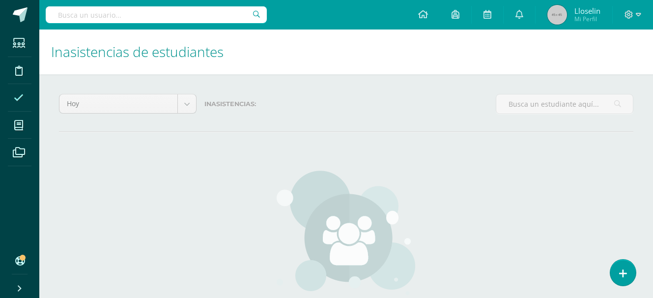
click at [18, 90] on span at bounding box center [19, 97] width 22 height 22
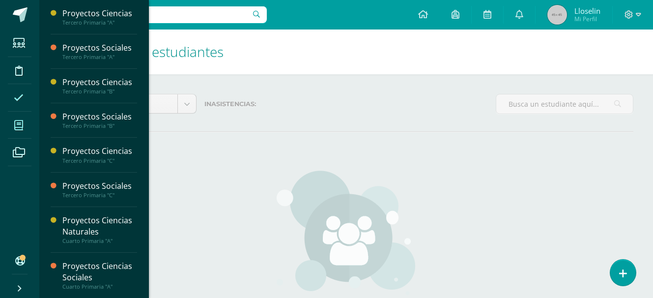
click at [21, 131] on span at bounding box center [19, 125] width 22 height 22
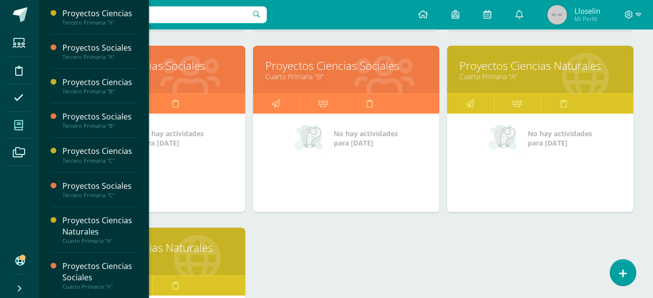
scroll to position [500, 0]
click at [319, 75] on link "Cuarto Primaria "B"" at bounding box center [346, 76] width 162 height 9
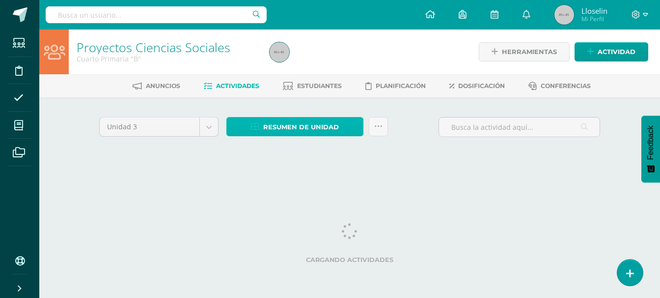
click at [315, 128] on span "Resumen de unidad" at bounding box center [301, 127] width 76 height 18
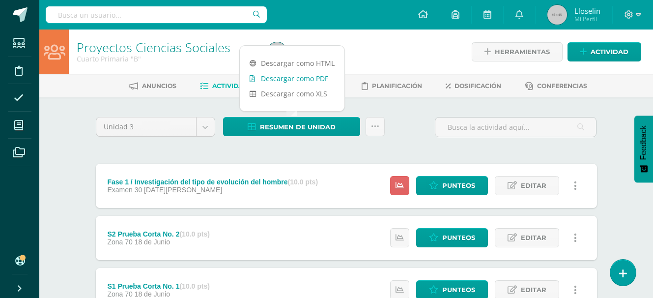
click at [293, 78] on link "Descargar como PDF" at bounding box center [292, 78] width 105 height 15
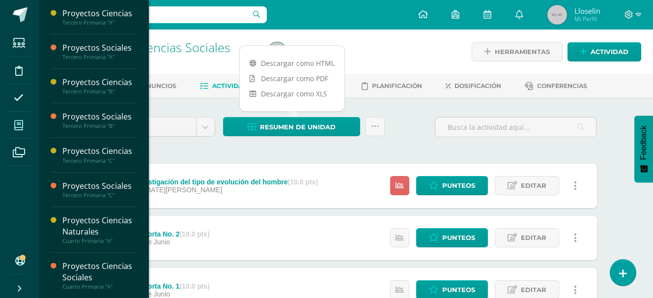
click at [18, 125] on icon at bounding box center [18, 125] width 9 height 10
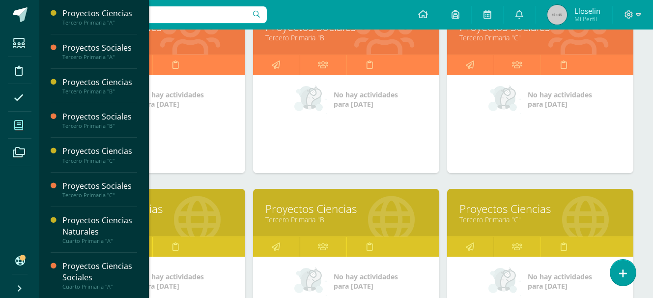
scroll to position [492, 0]
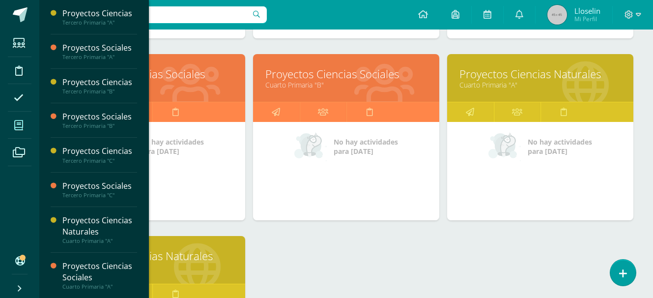
click at [188, 262] on link "Proyectos Ciencias Naturales" at bounding box center [152, 255] width 162 height 15
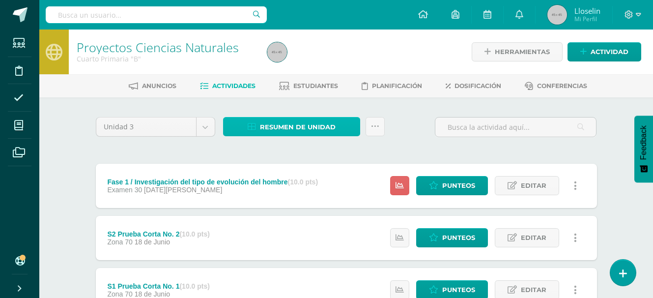
click at [296, 127] on span "Resumen de unidad" at bounding box center [298, 127] width 76 height 18
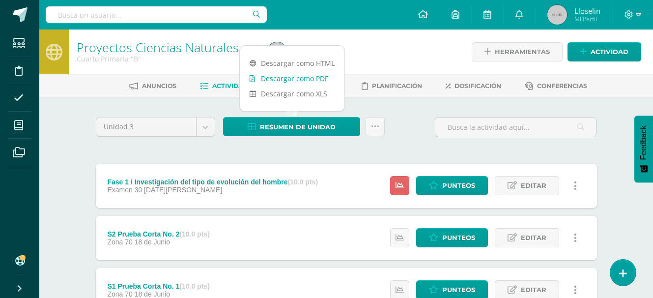
click at [299, 74] on link "Descargar como PDF" at bounding box center [292, 78] width 105 height 15
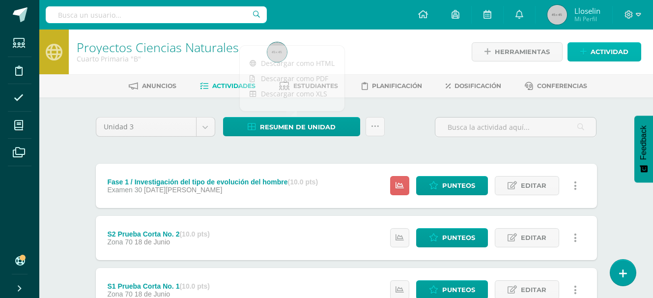
click at [610, 55] on span "Actividad" at bounding box center [609, 52] width 38 height 18
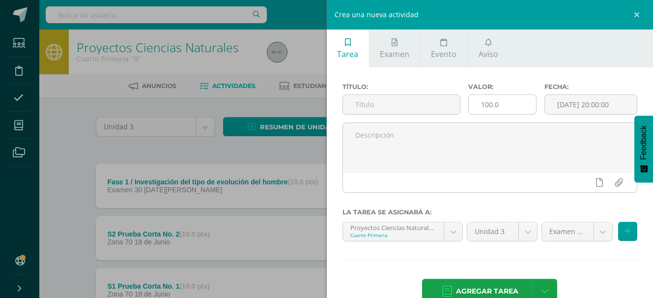
click at [498, 103] on input "100.0" at bounding box center [502, 104] width 67 height 19
type input "10"
click at [391, 110] on input "text" at bounding box center [401, 104] width 117 height 19
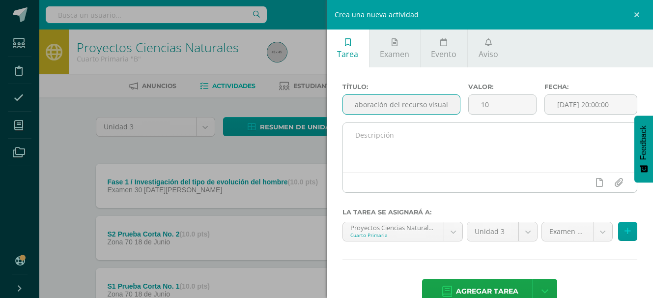
type input "Elaboración del recurso visual"
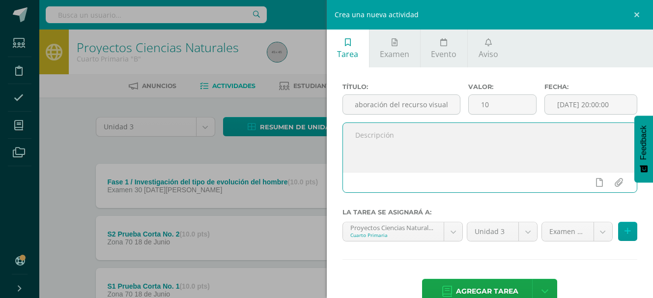
scroll to position [0, 0]
click at [367, 147] on textarea at bounding box center [490, 147] width 294 height 49
type textarea "Actividad en clase, trabajo en equipo."
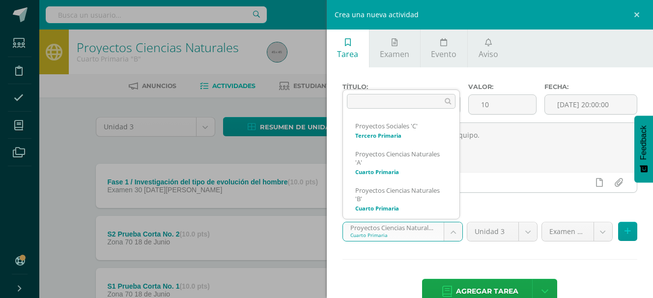
scroll to position [137, 0]
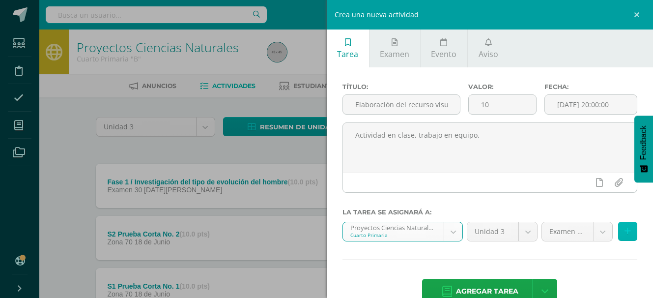
click at [624, 230] on icon at bounding box center [627, 231] width 6 height 8
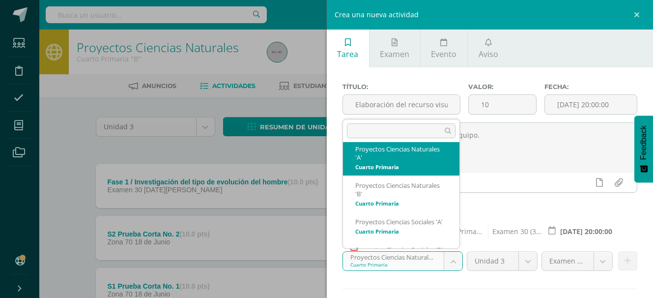
scroll to position [172, 0]
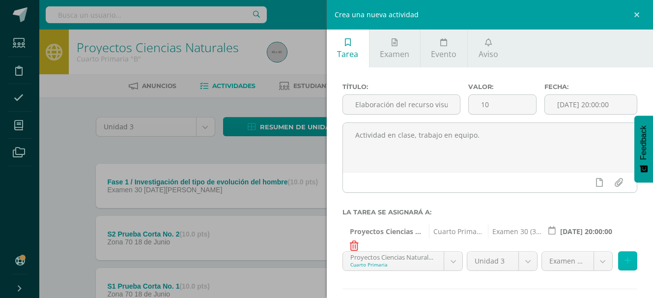
click at [624, 260] on icon at bounding box center [627, 260] width 6 height 8
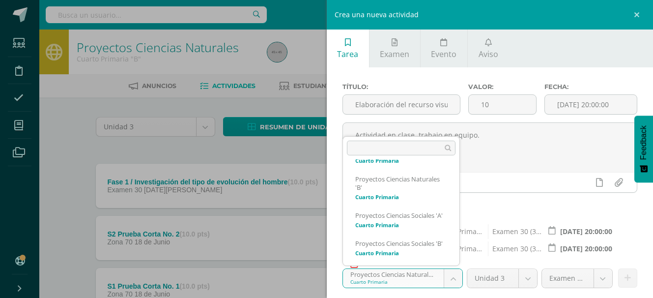
scroll to position [216, 0]
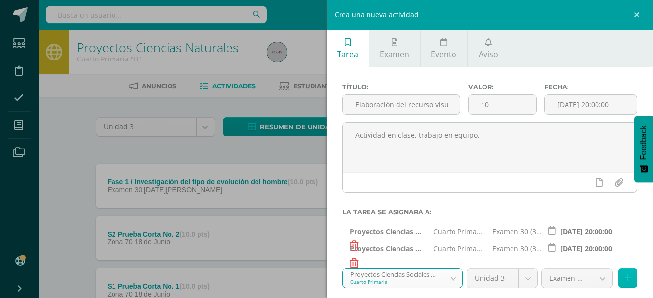
click at [624, 276] on icon at bounding box center [627, 278] width 6 height 8
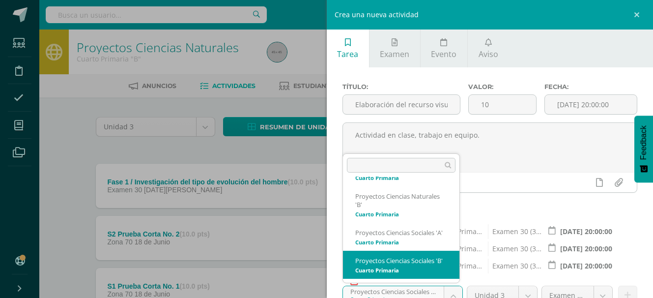
select select "29325"
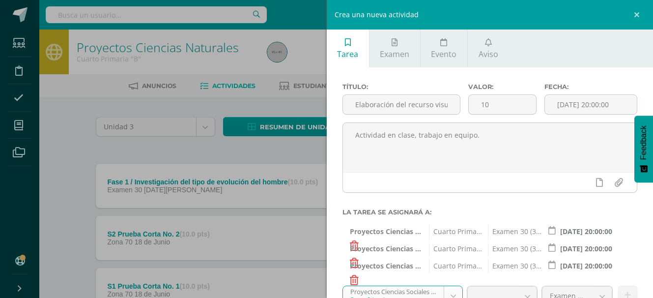
scroll to position [87, 0]
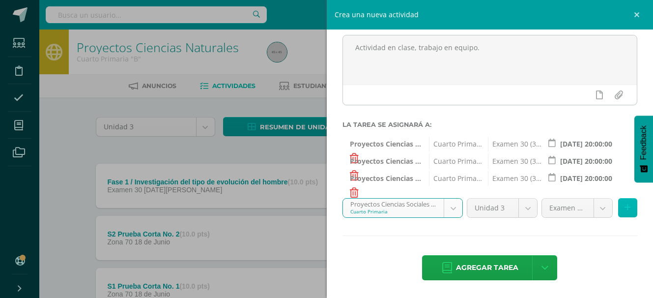
click at [624, 207] on icon at bounding box center [627, 207] width 6 height 8
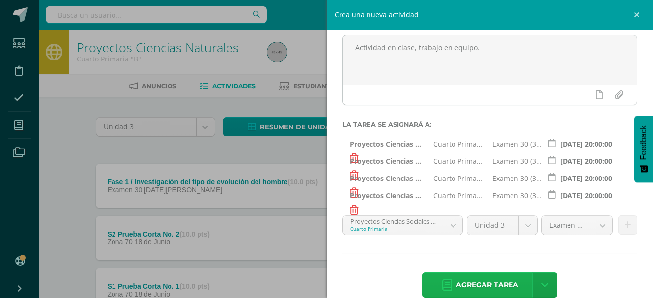
click at [488, 280] on span "Agregar tarea" at bounding box center [487, 285] width 62 height 24
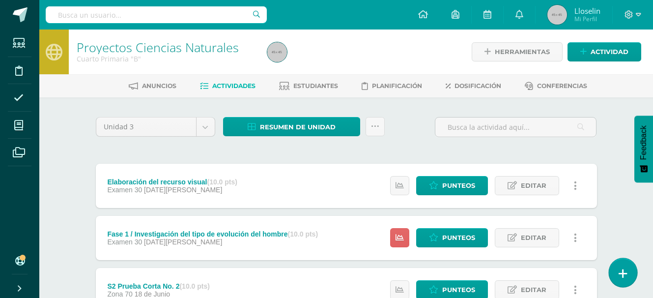
click at [623, 271] on icon at bounding box center [622, 273] width 9 height 11
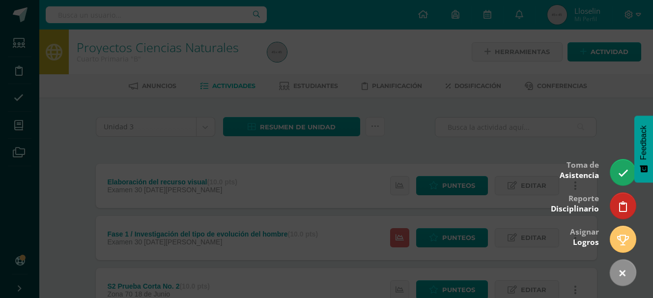
click at [566, 112] on div at bounding box center [326, 149] width 653 height 298
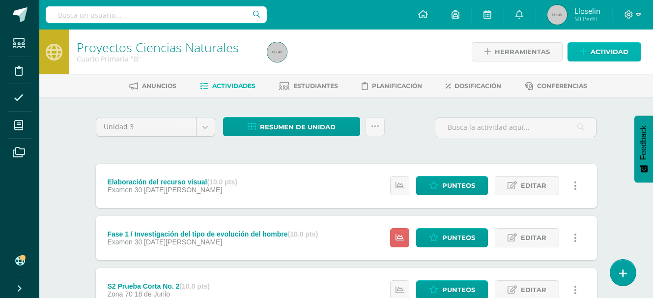
click at [600, 52] on span "Actividad" at bounding box center [609, 52] width 38 height 18
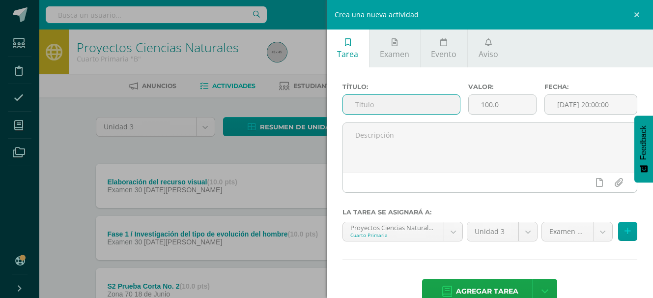
click at [405, 99] on input "text" at bounding box center [401, 104] width 117 height 19
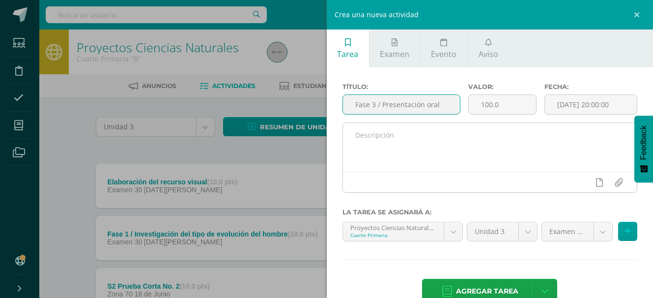
type input "Fase 3 / Presentación oral"
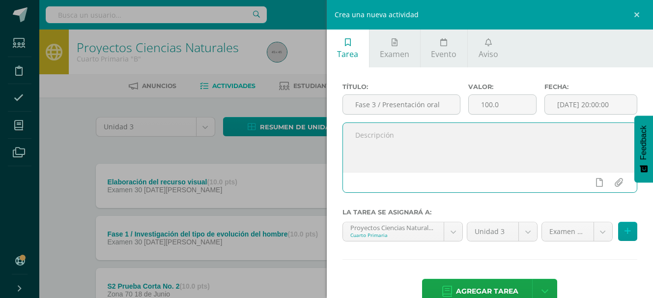
click at [396, 145] on textarea at bounding box center [490, 147] width 294 height 49
type textarea "Actividad en clase."
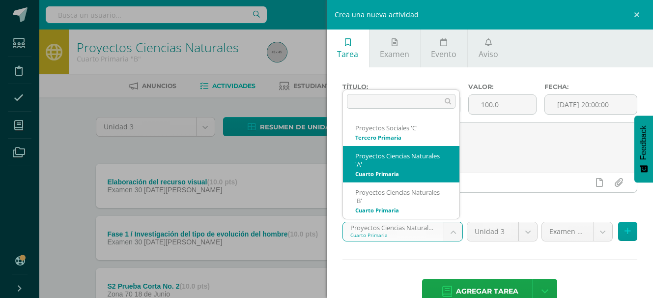
select select "29334"
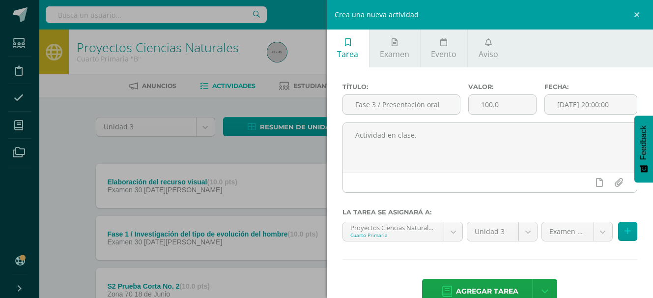
drag, startPoint x: 506, startPoint y: 109, endPoint x: 509, endPoint y: 115, distance: 7.5
click at [509, 115] on div "Valor: 100.0" at bounding box center [502, 102] width 76 height 39
click at [510, 110] on input "100.0" at bounding box center [502, 104] width 67 height 19
type input "10"
click at [626, 230] on button at bounding box center [627, 230] width 19 height 19
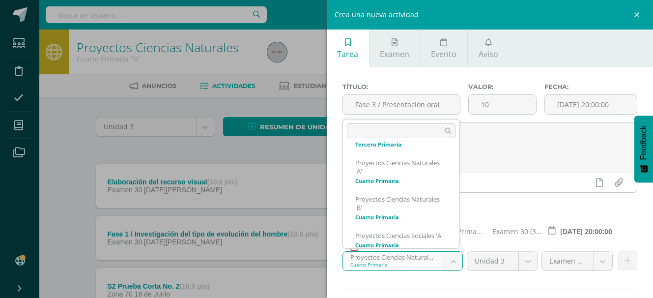
scroll to position [175, 0]
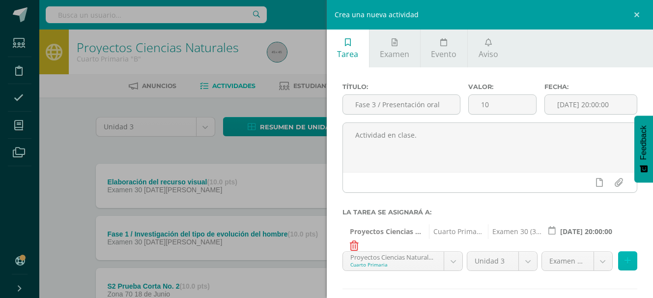
click at [626, 262] on button at bounding box center [627, 260] width 19 height 19
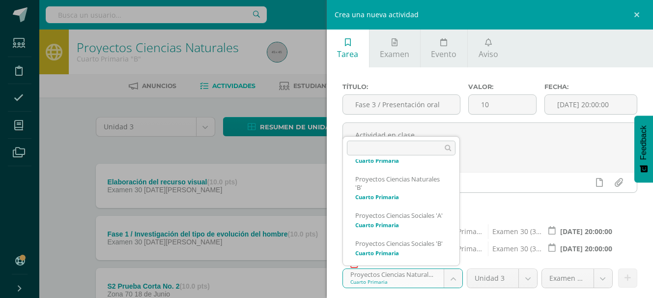
scroll to position [216, 0]
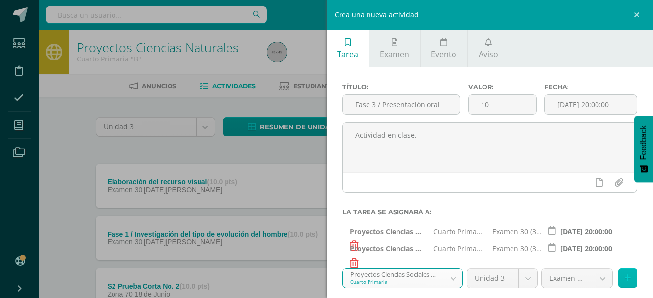
click at [620, 272] on button at bounding box center [627, 277] width 19 height 19
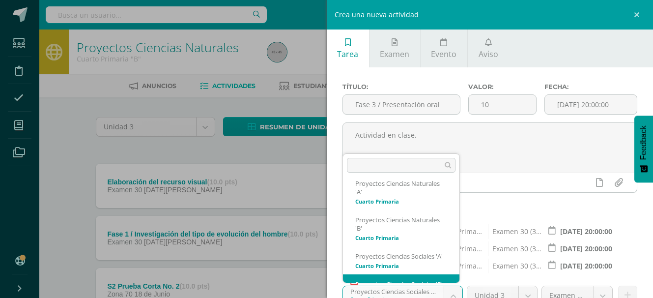
scroll to position [212, 0]
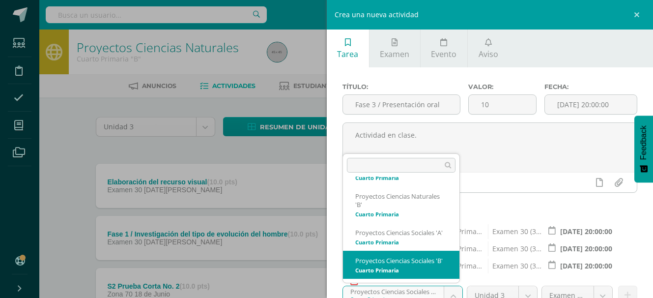
select select "29325"
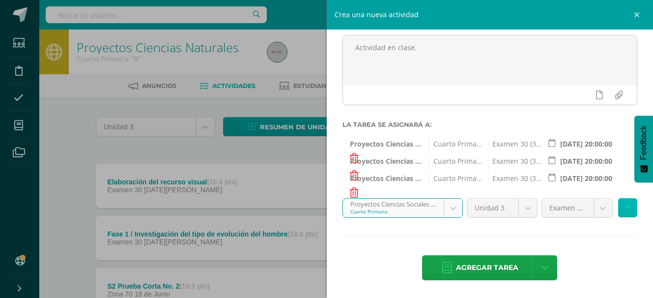
click at [624, 204] on icon at bounding box center [627, 207] width 6 height 8
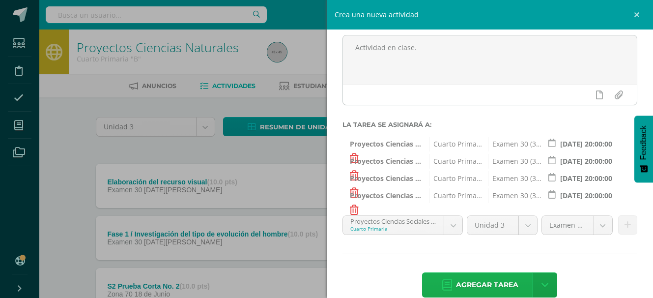
click at [478, 275] on span "Agregar tarea" at bounding box center [487, 285] width 62 height 24
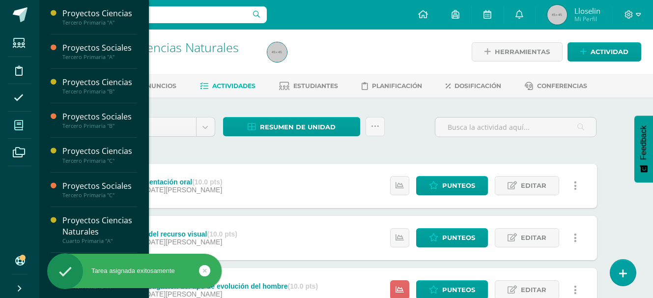
click at [21, 124] on icon at bounding box center [18, 125] width 9 height 10
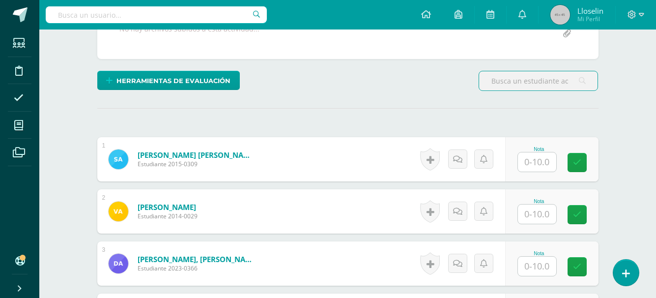
scroll to position [206, 0]
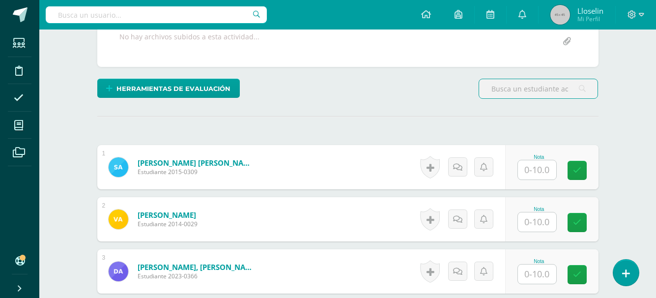
click at [540, 220] on input "text" at bounding box center [537, 221] width 38 height 19
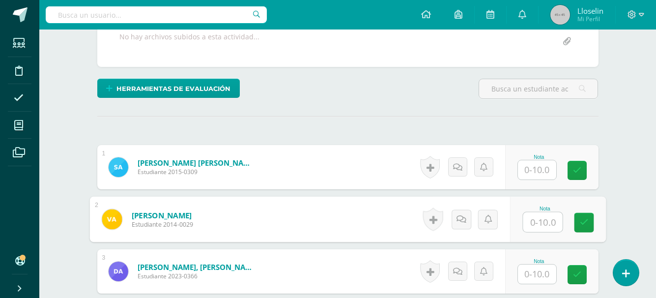
scroll to position [206, 0]
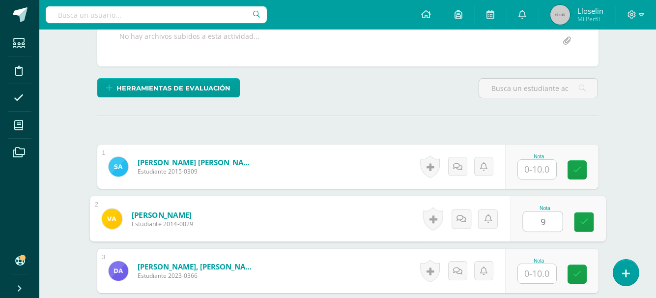
type input "9"
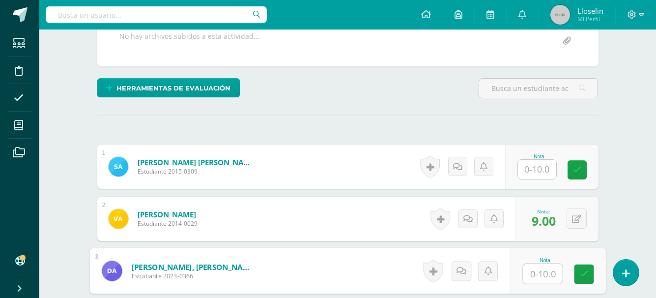
click at [546, 271] on input "text" at bounding box center [542, 274] width 39 height 20
type input "8"
click at [576, 272] on link at bounding box center [584, 274] width 20 height 20
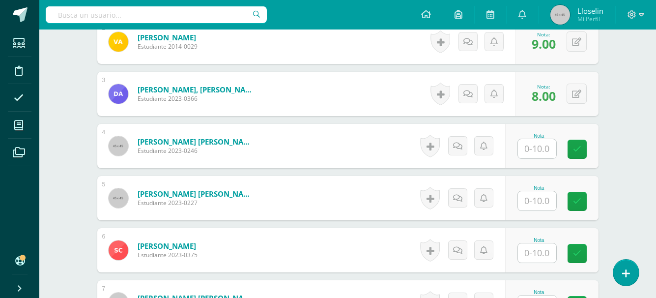
scroll to position [378, 0]
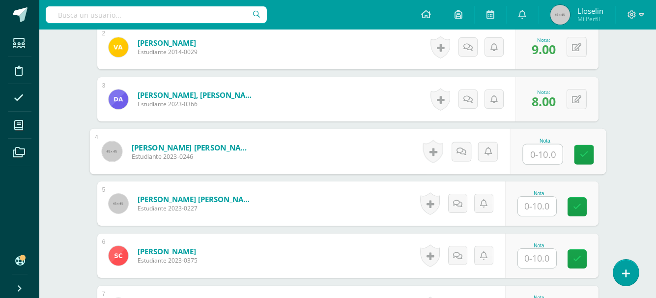
click at [545, 154] on input "text" at bounding box center [542, 154] width 39 height 20
type input "9"
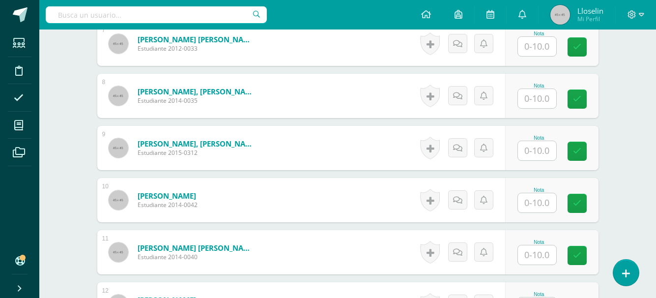
scroll to position [594, 0]
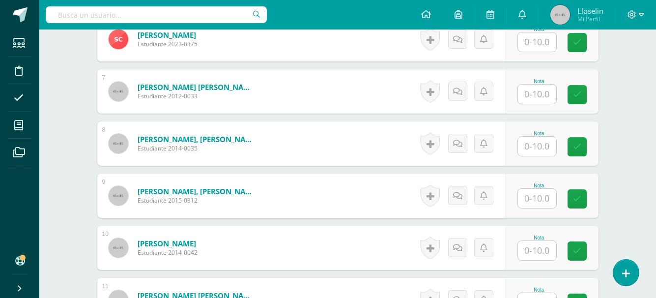
click at [550, 152] on input "text" at bounding box center [537, 146] width 38 height 19
type input "8"
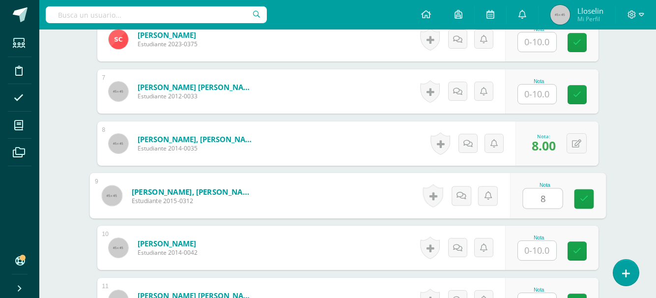
type input "8"
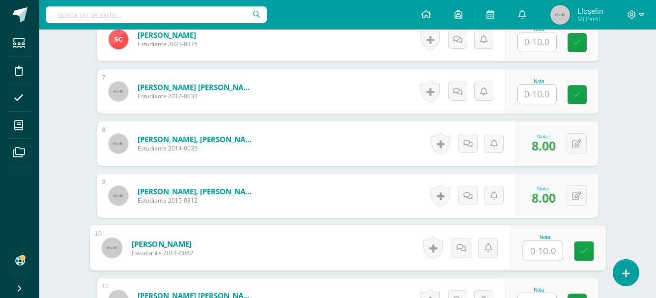
type input "9"
type input "8"
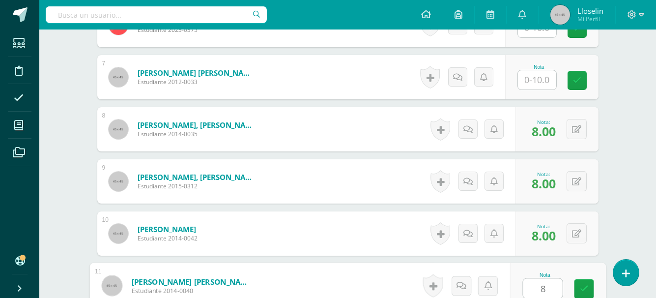
type input "8"
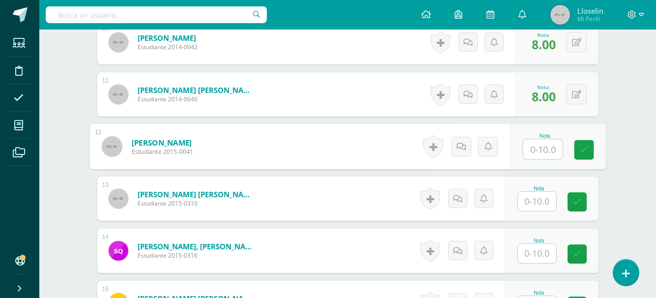
click at [535, 201] on input "text" at bounding box center [537, 201] width 38 height 19
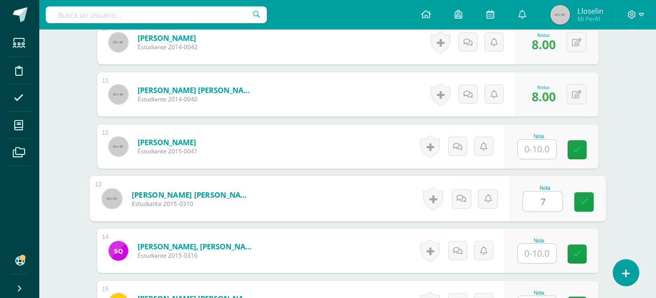
type input "7"
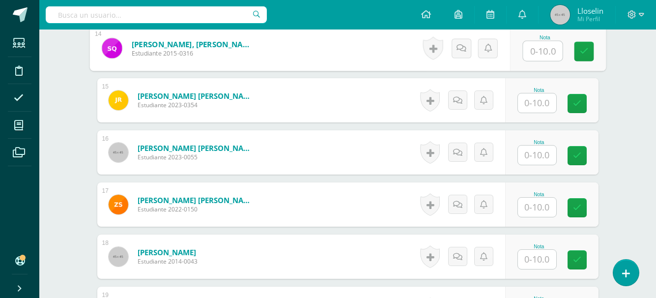
scroll to position [1004, 0]
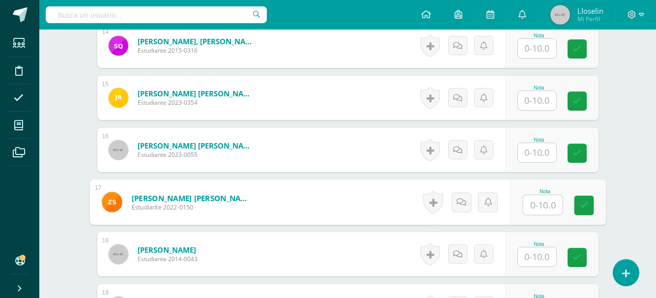
click at [545, 201] on input "text" at bounding box center [542, 205] width 39 height 20
type input "8"
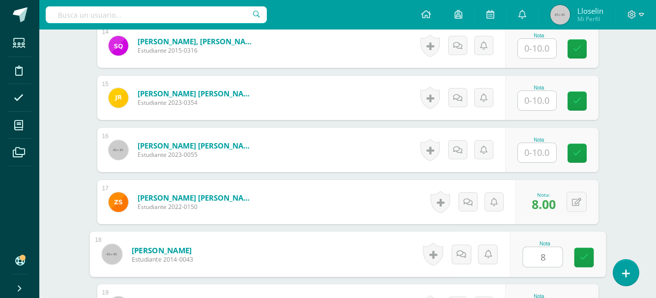
type input "8"
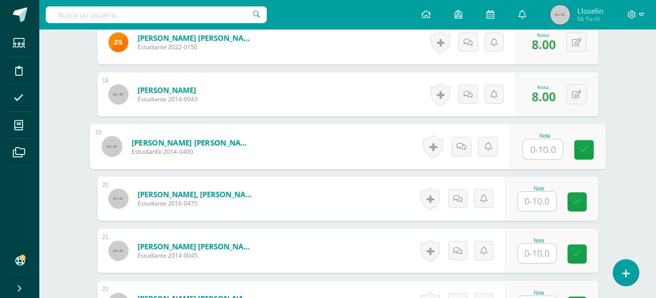
click at [542, 204] on input "text" at bounding box center [537, 201] width 38 height 19
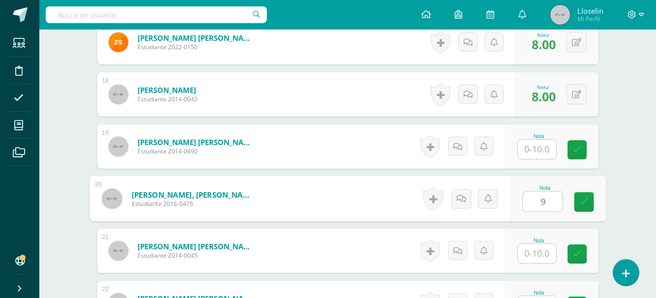
type input "9"
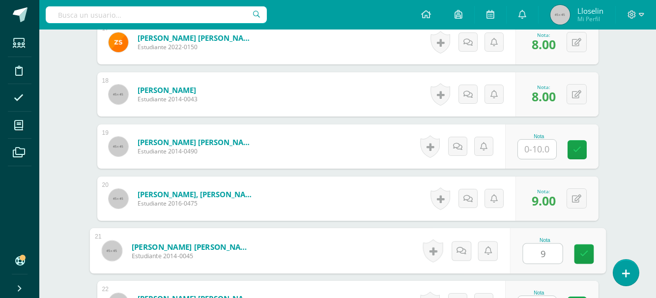
type input "9"
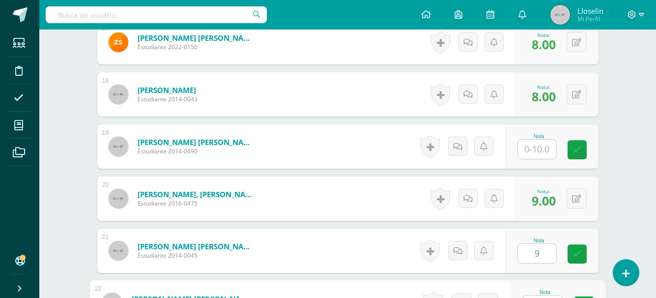
scroll to position [1181, 0]
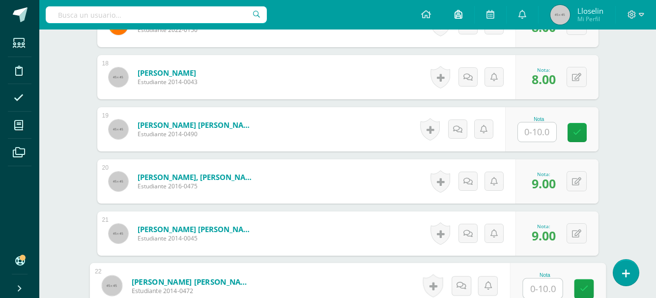
type input "8"
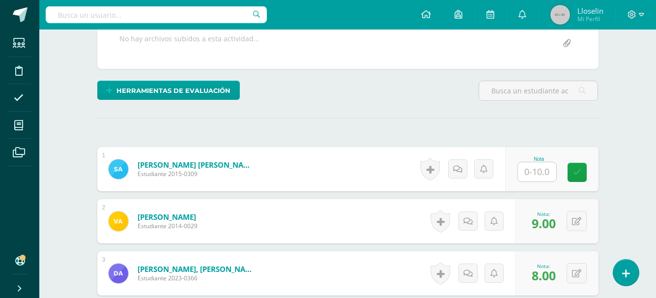
scroll to position [0, 0]
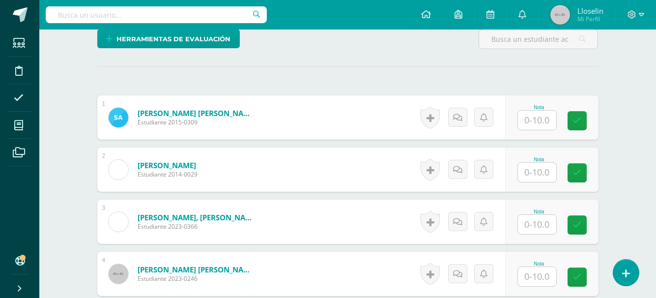
scroll to position [253, 0]
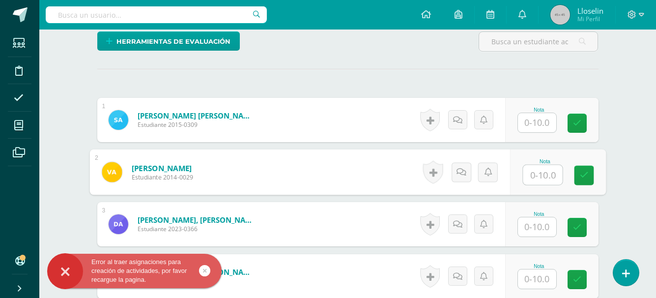
click at [536, 181] on input "text" at bounding box center [542, 175] width 39 height 20
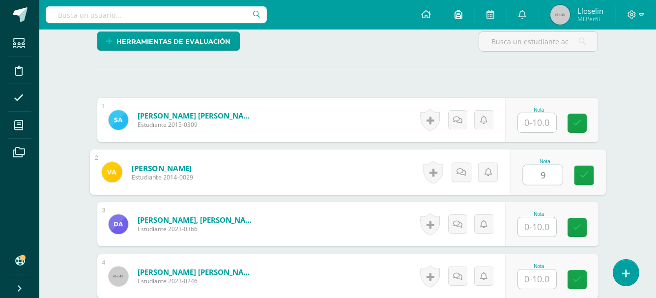
type input "9"
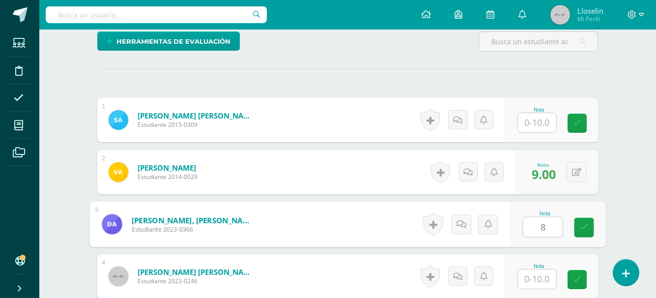
type input "8"
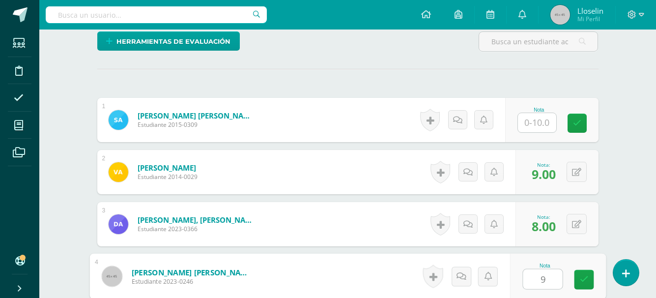
type input "9"
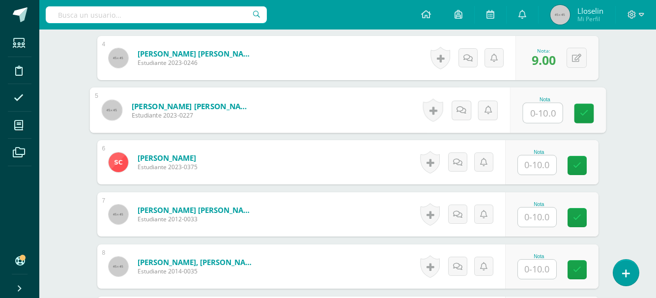
scroll to position [502, 0]
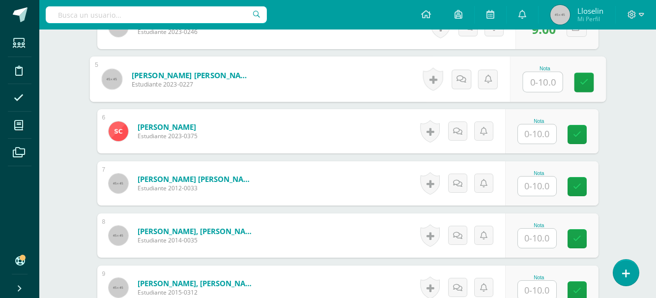
click at [531, 240] on input "text" at bounding box center [537, 237] width 38 height 19
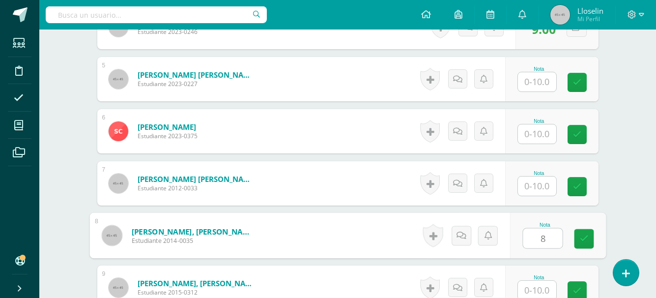
type input "8"
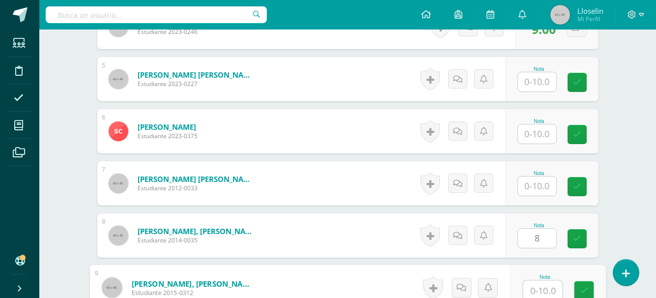
scroll to position [504, 0]
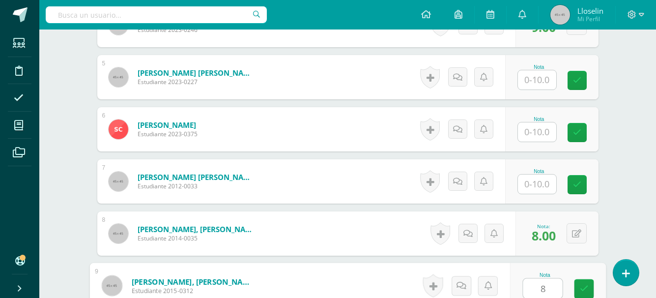
type input "8"
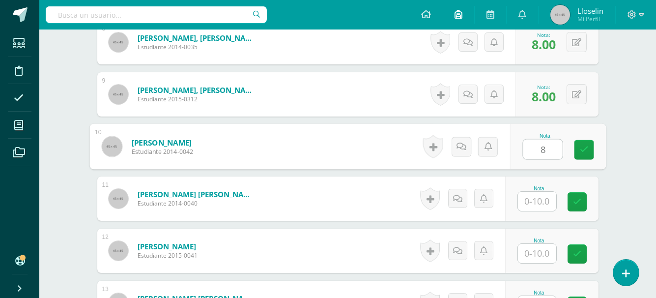
type input "8"
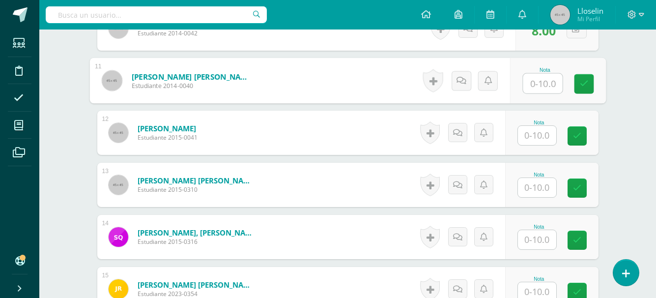
scroll to position [832, 0]
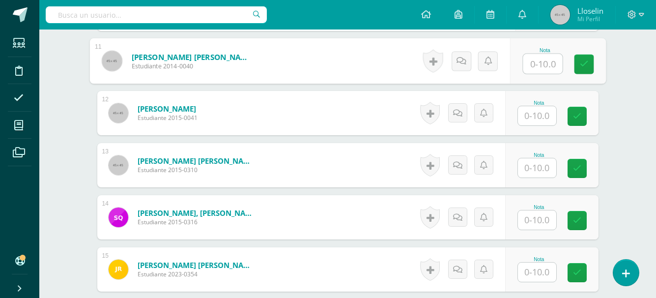
click at [527, 173] on input "text" at bounding box center [537, 167] width 38 height 19
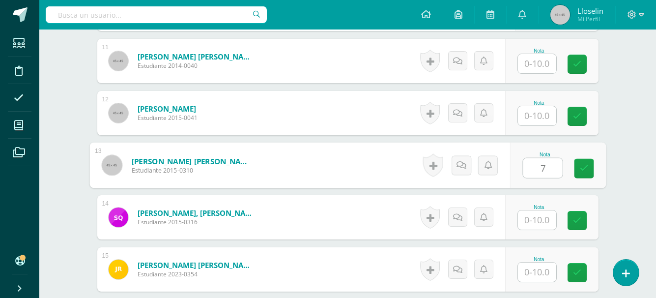
type input "7"
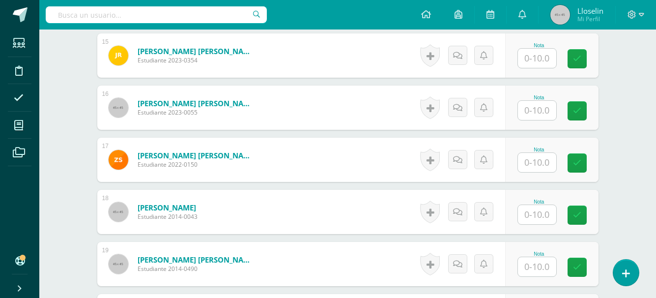
scroll to position [1043, 0]
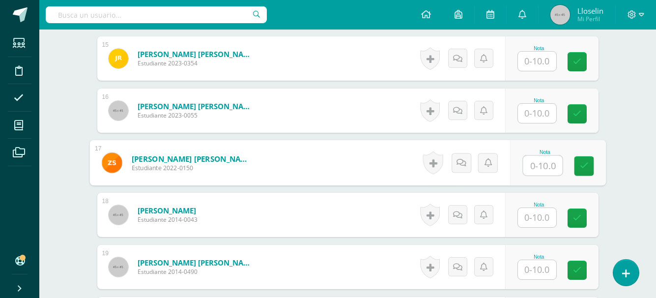
click at [537, 164] on input "text" at bounding box center [542, 166] width 39 height 20
type input "8"
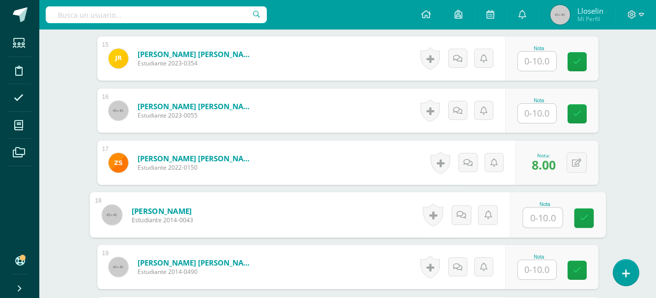
click at [549, 212] on input "text" at bounding box center [542, 218] width 39 height 20
type input "8"
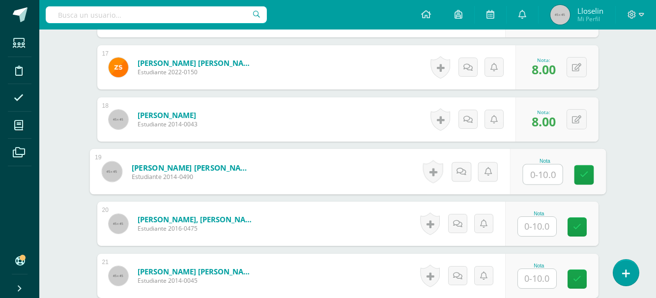
scroll to position [1144, 0]
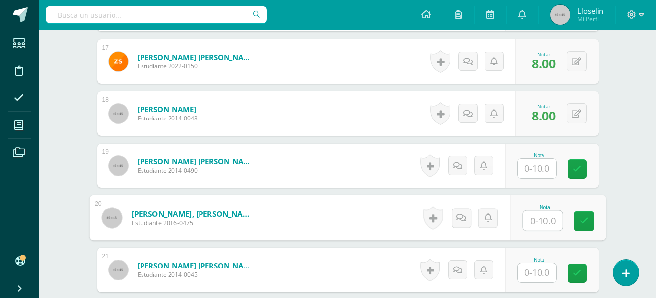
click at [535, 220] on input "text" at bounding box center [542, 221] width 39 height 20
type input "9"
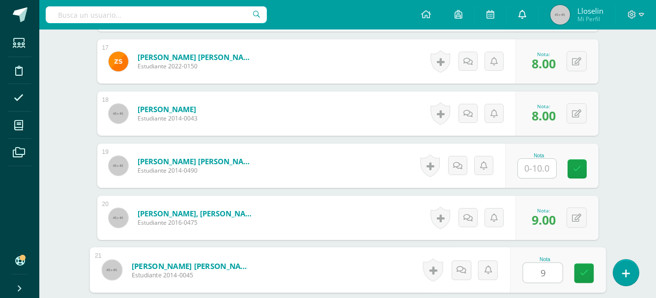
type input "9"
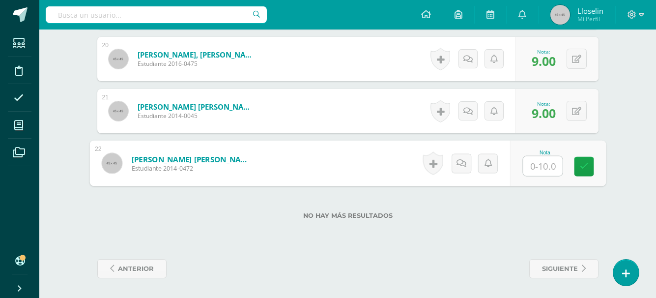
type input "8"
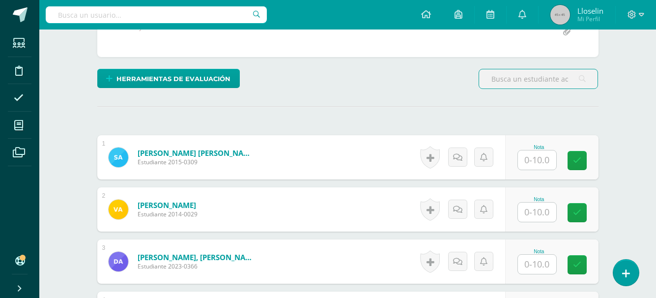
scroll to position [219, 0]
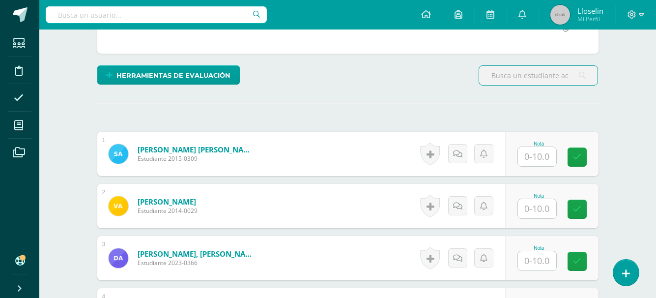
click at [531, 216] on input "text" at bounding box center [537, 208] width 38 height 19
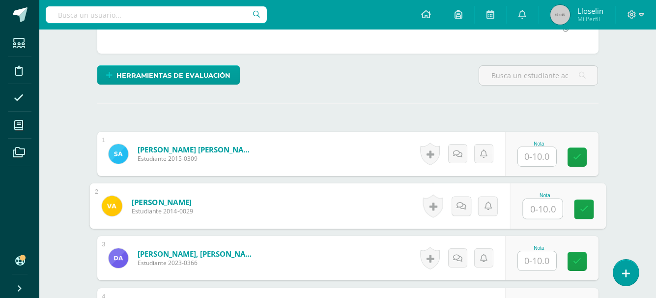
scroll to position [220, 0]
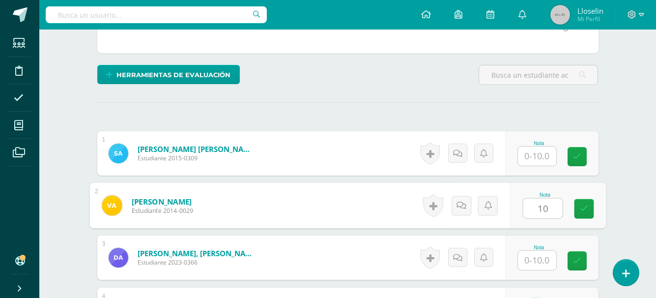
type input "10"
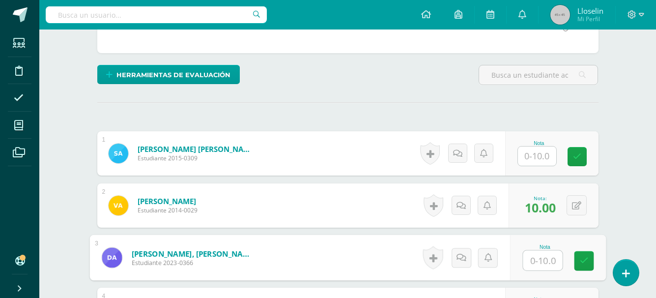
scroll to position [220, 0]
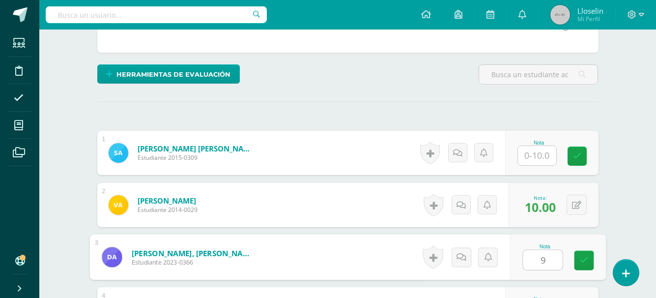
type input "9"
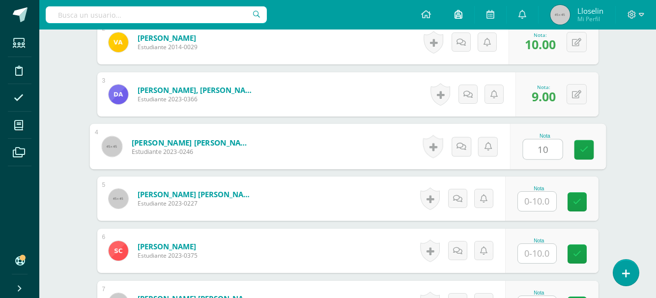
type input "10"
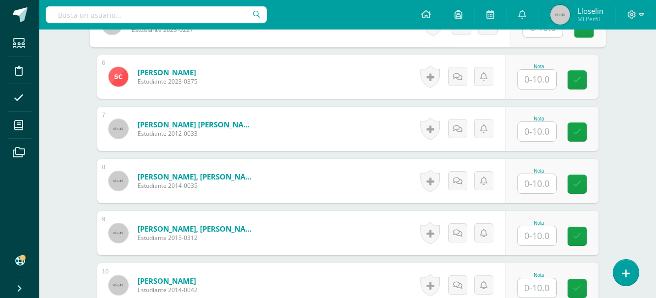
scroll to position [582, 0]
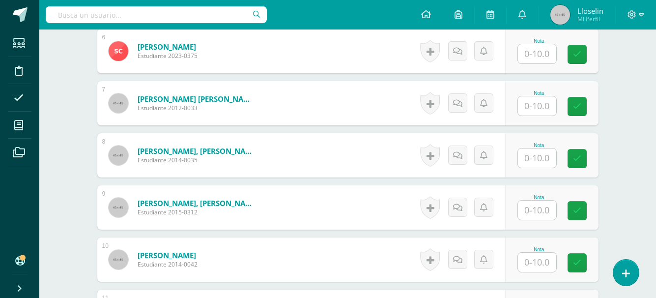
click at [526, 153] on input "text" at bounding box center [537, 157] width 38 height 19
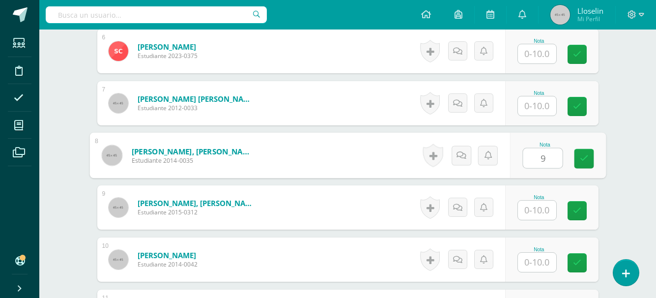
type input "9"
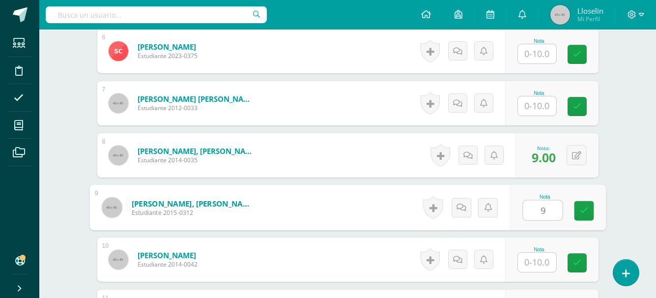
type input "9"
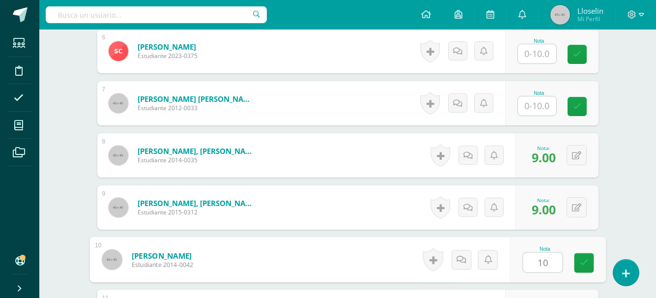
type input "10"
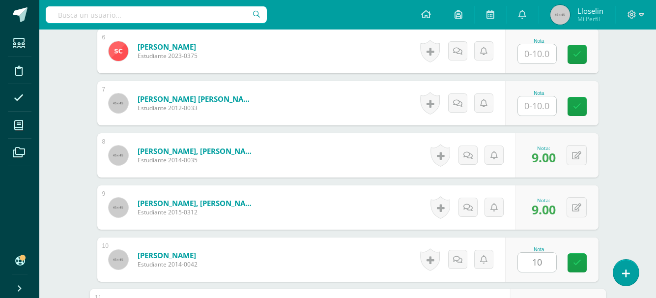
scroll to position [747, 0]
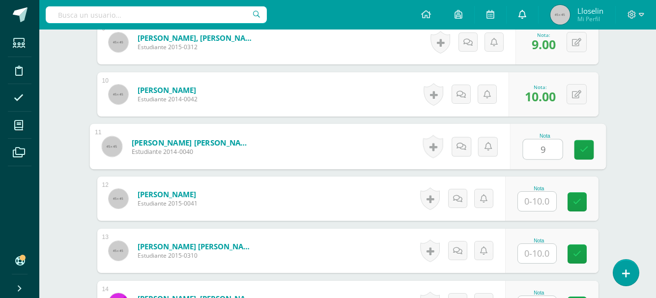
type input "9"
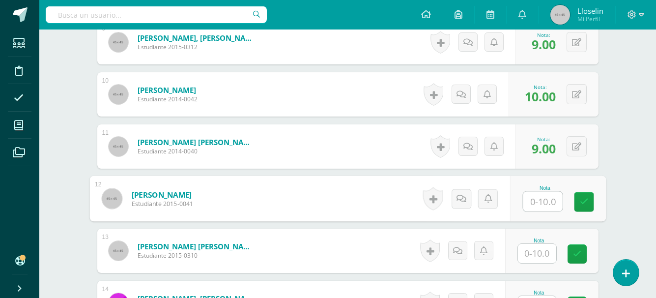
click at [544, 245] on input "text" at bounding box center [537, 253] width 38 height 19
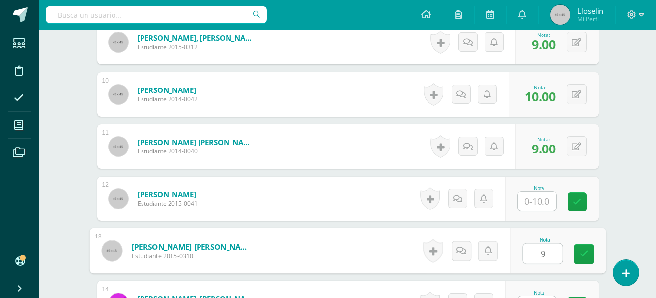
type input "9"
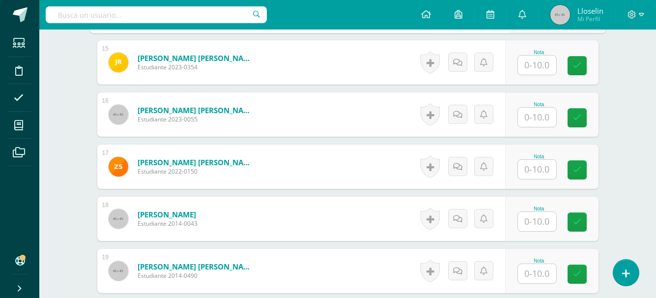
scroll to position [1037, 0]
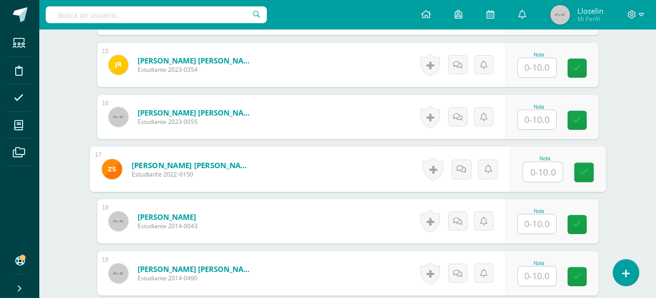
click at [538, 167] on input "text" at bounding box center [542, 172] width 39 height 20
type input "9"
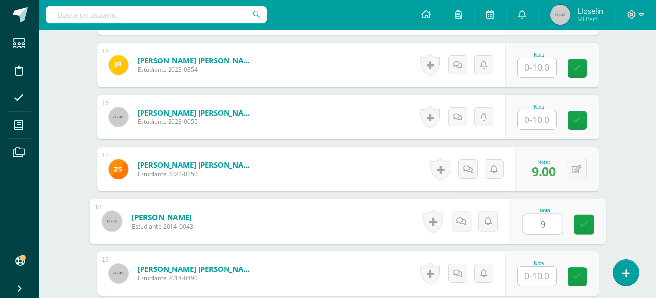
type input "9"
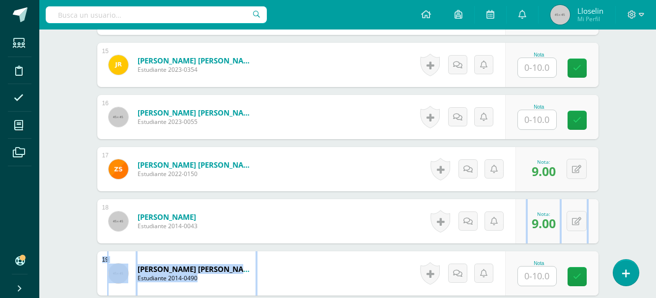
drag, startPoint x: 655, startPoint y: 227, endPoint x: 654, endPoint y: 250, distance: 23.6
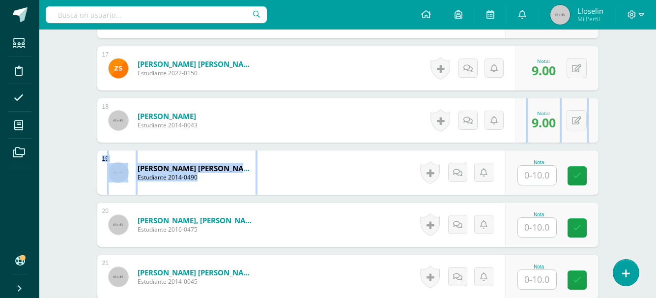
scroll to position [1149, 0]
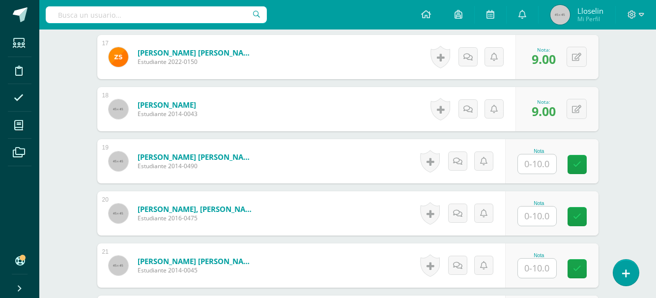
click at [534, 211] on input "text" at bounding box center [537, 215] width 38 height 19
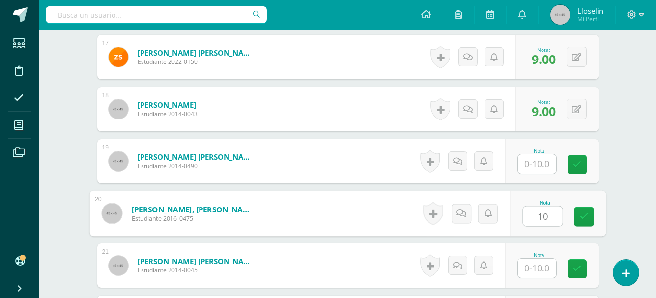
type input "10"
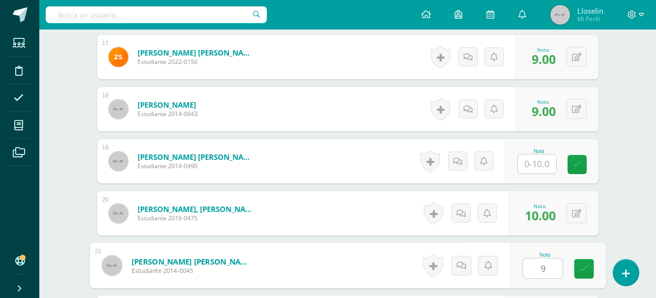
type input "9"
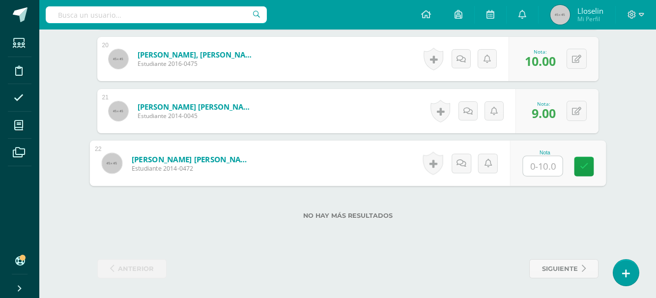
type input "9"
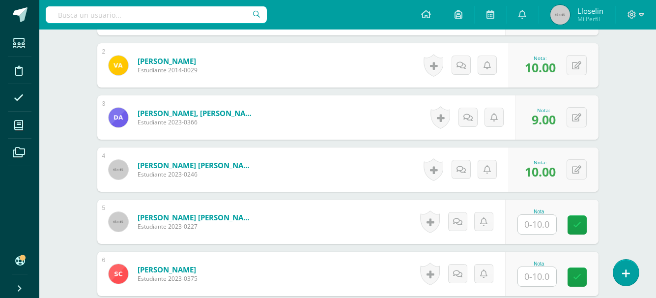
scroll to position [0, 0]
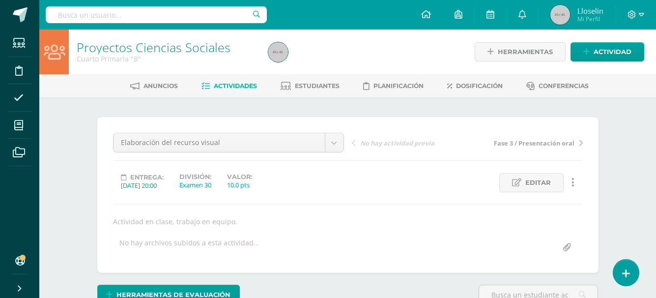
click at [246, 84] on span "Actividades" at bounding box center [235, 85] width 43 height 7
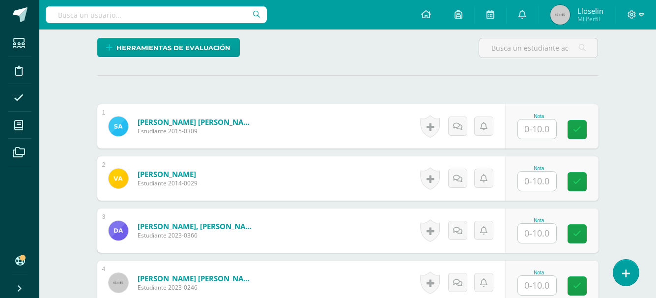
scroll to position [247, 0]
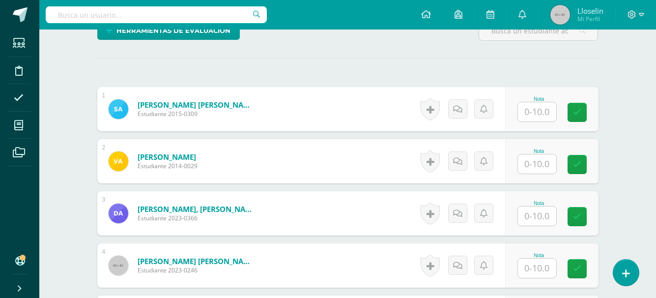
scroll to position [267, 0]
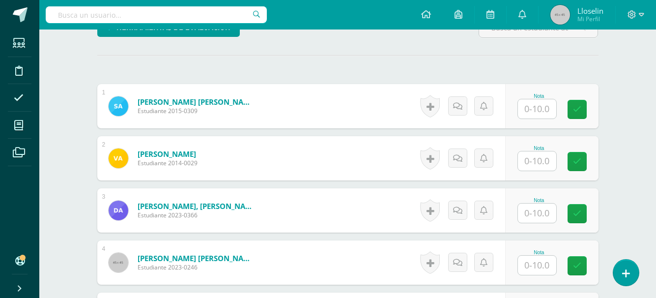
click at [538, 159] on input "text" at bounding box center [537, 160] width 38 height 19
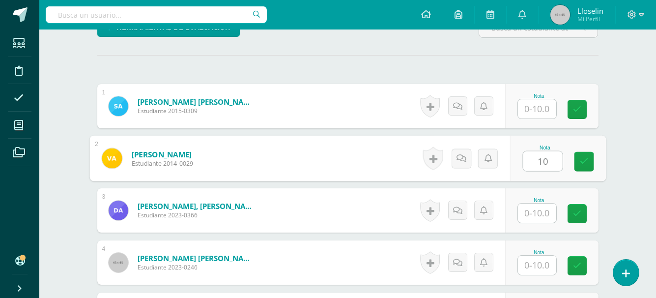
type input "10"
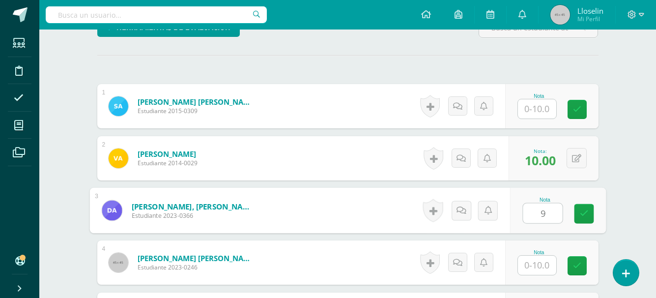
type input "9"
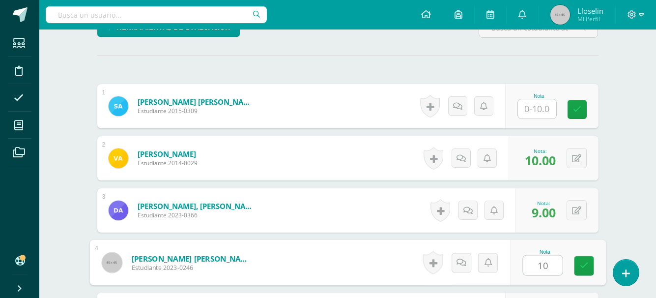
type input "10"
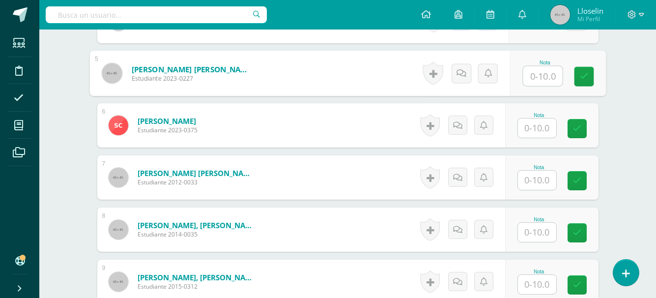
scroll to position [530, 0]
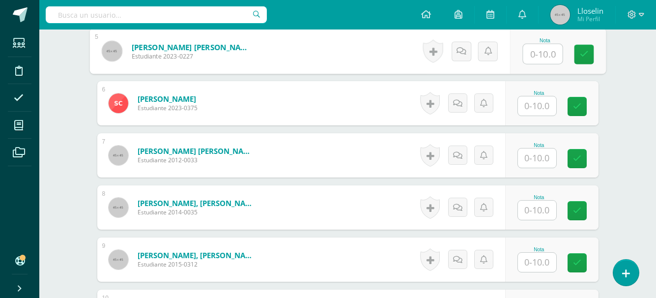
click at [527, 216] on input "text" at bounding box center [537, 209] width 38 height 19
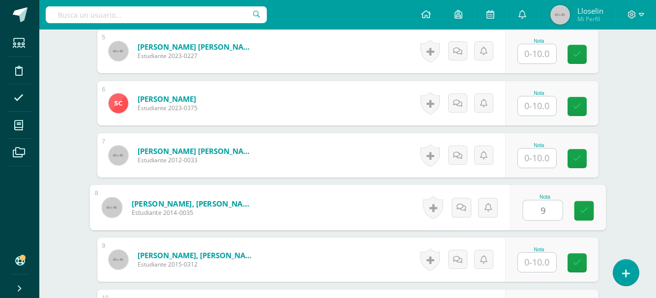
type input "9"
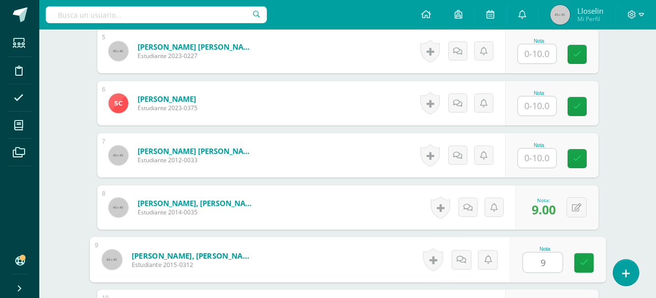
type input "9"
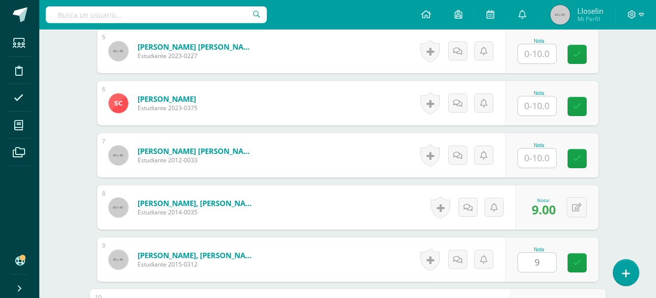
scroll to position [695, 0]
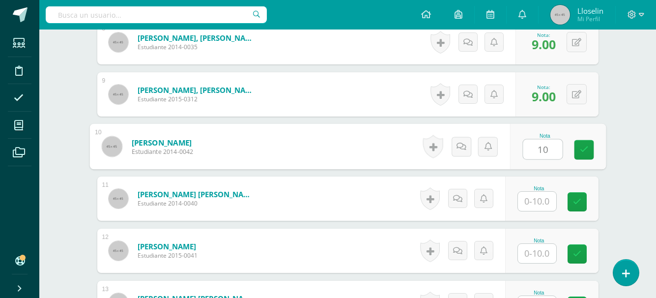
type input "10"
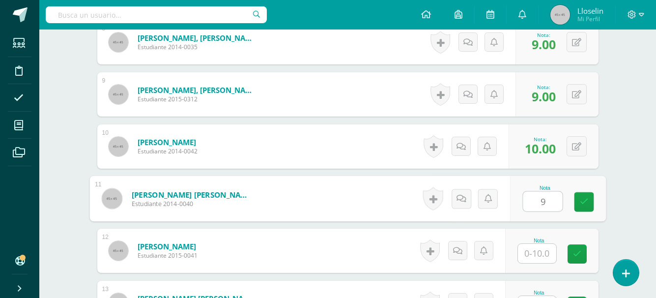
type input "9"
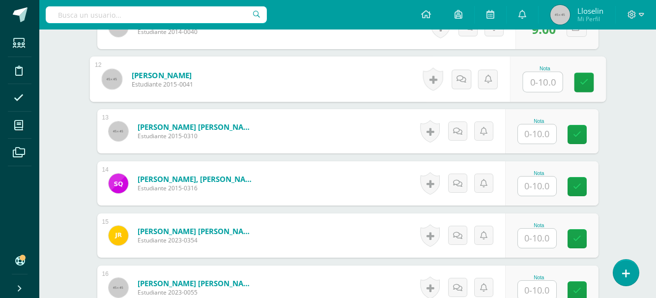
scroll to position [900, 0]
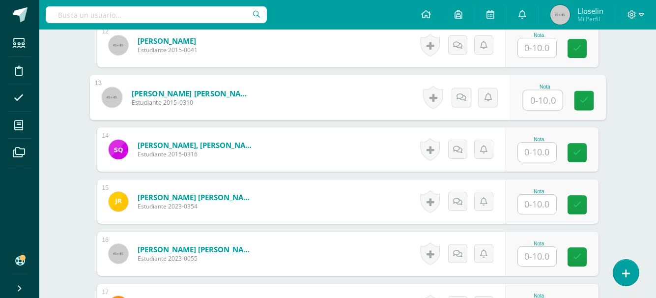
click at [537, 96] on input "text" at bounding box center [542, 100] width 39 height 20
type input "9"
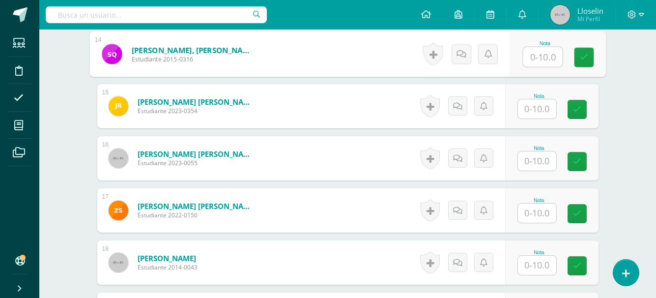
scroll to position [1007, 0]
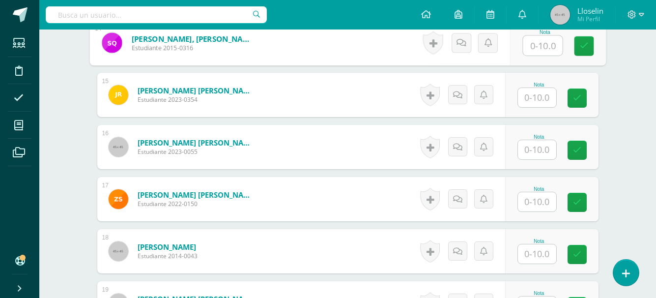
click at [544, 202] on input "text" at bounding box center [537, 201] width 38 height 19
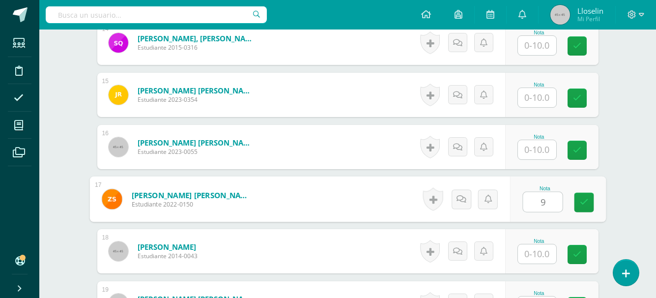
type input "9"
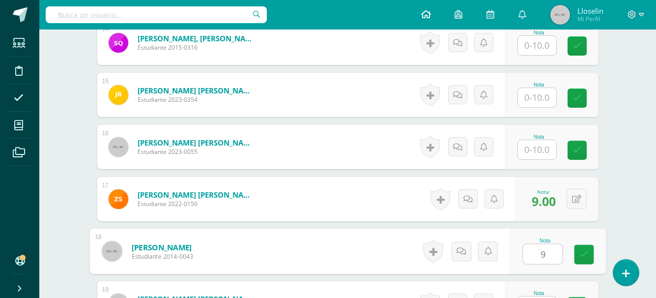
type input "9"
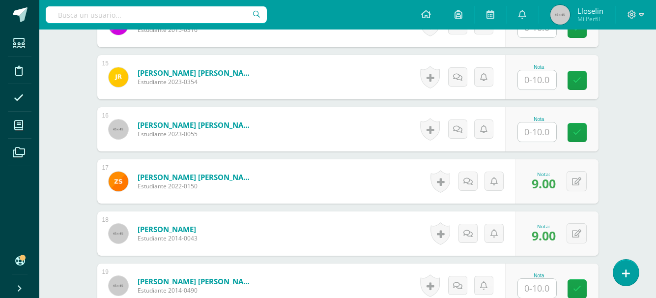
drag, startPoint x: 658, startPoint y: 222, endPoint x: 666, endPoint y: 237, distance: 17.6
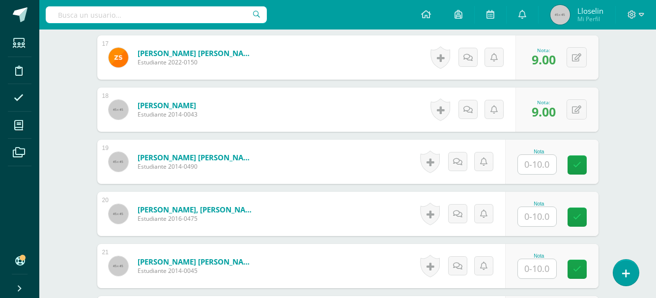
scroll to position [1160, 0]
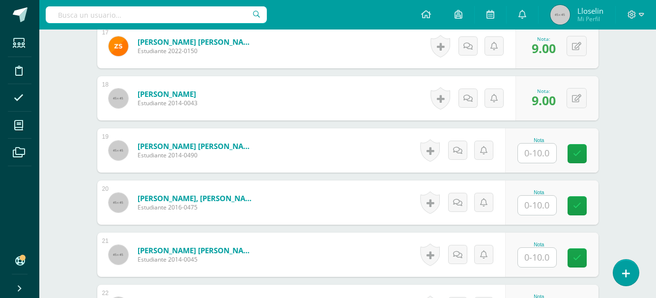
click at [546, 209] on input "text" at bounding box center [537, 204] width 38 height 19
type input "10"
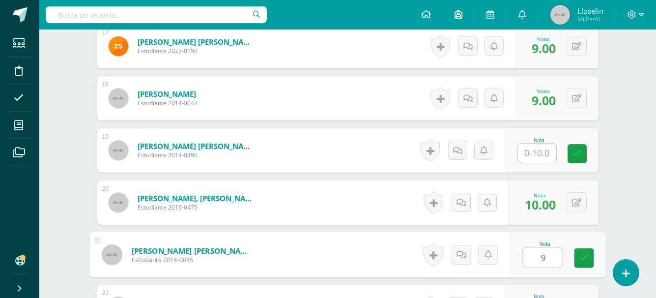
type input "9"
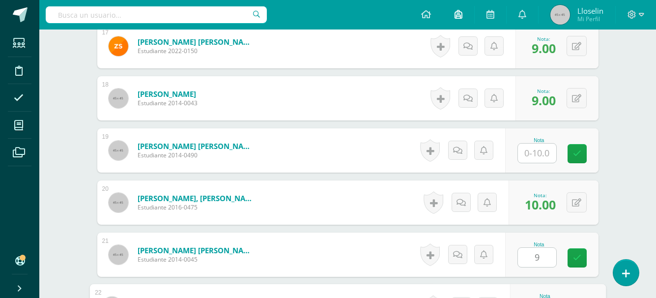
scroll to position [1303, 0]
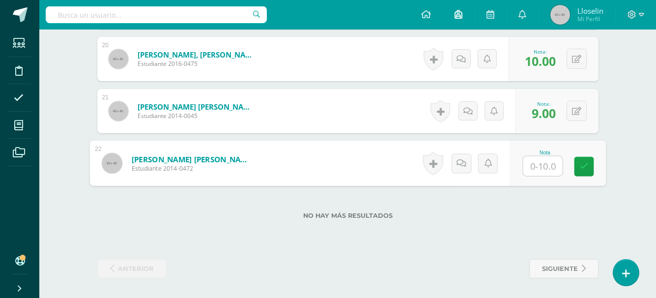
type input "9"
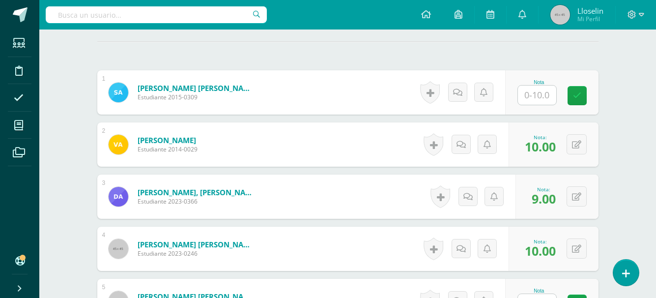
scroll to position [286, 0]
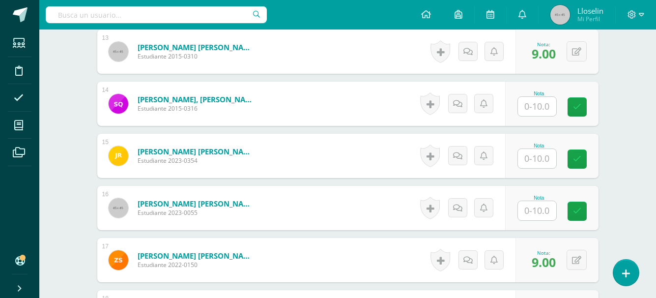
scroll to position [949, 0]
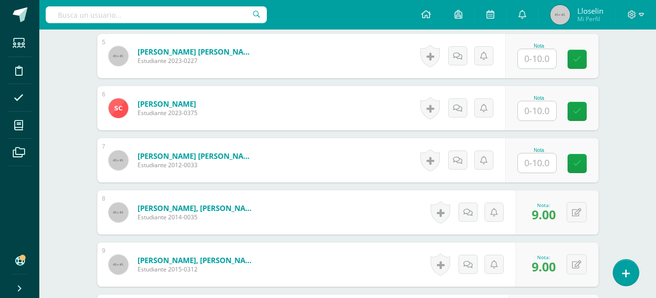
scroll to position [533, 0]
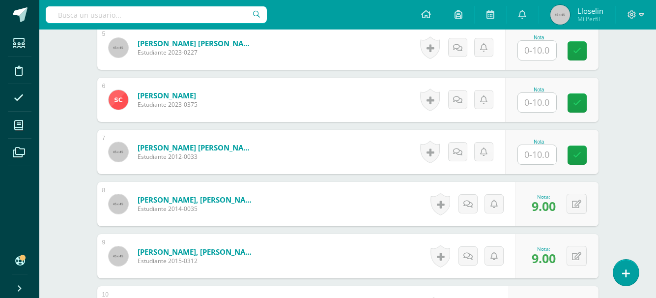
drag, startPoint x: 637, startPoint y: 143, endPoint x: 637, endPoint y: 153, distance: 9.8
click at [637, 153] on div "Proyectos Ciencias Naturales Cuarto Primaria "B" Herramientas Detalle de asiste…" at bounding box center [347, 281] width 616 height 1571
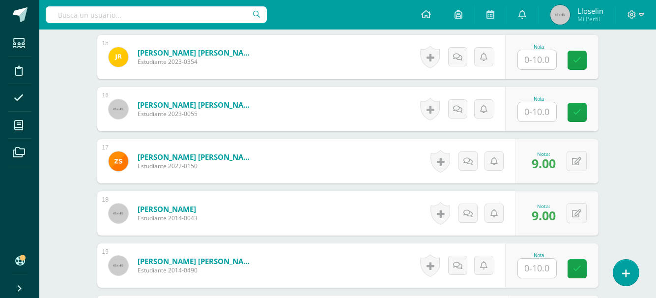
scroll to position [988, 0]
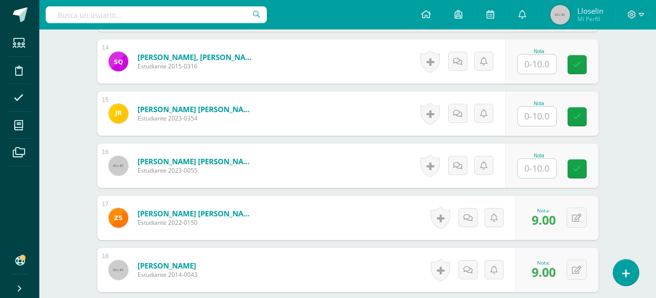
drag, startPoint x: 254, startPoint y: 66, endPoint x: 209, endPoint y: 61, distance: 45.0
click at [209, 61] on div "Quiñonez Cot, Stephanie Sofia Estudiante 2015-0316" at bounding box center [182, 61] width 170 height 44
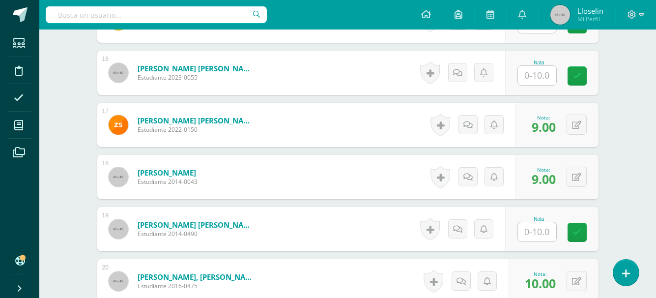
scroll to position [1092, 0]
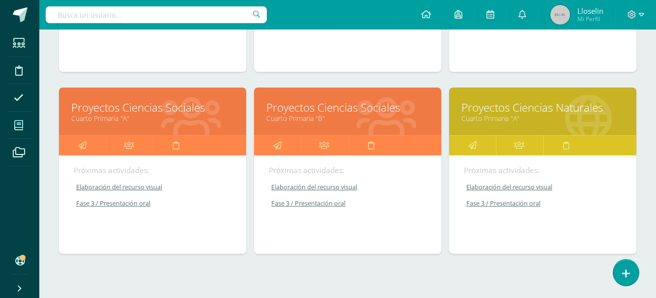
scroll to position [463, 0]
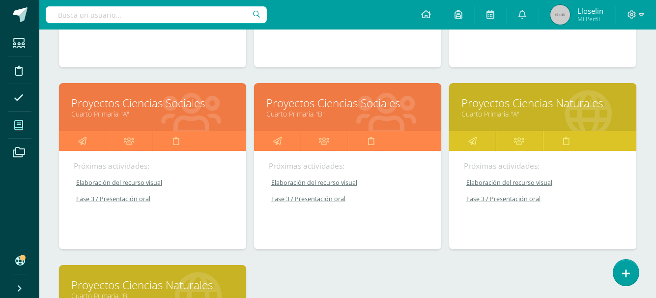
click at [528, 111] on link "Cuarto Primaria "A"" at bounding box center [542, 113] width 163 height 9
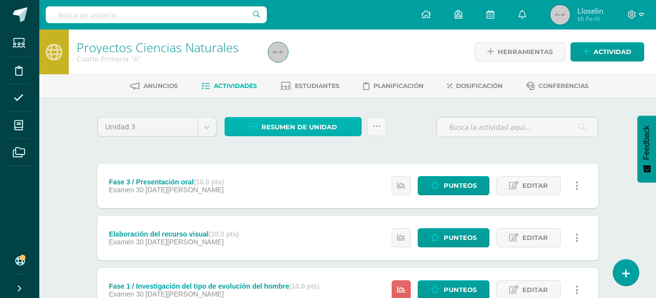
click at [263, 131] on span "Resumen de unidad" at bounding box center [299, 127] width 76 height 18
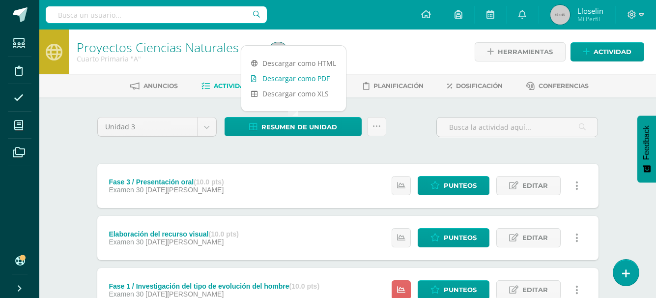
click at [273, 74] on link "Descargar como PDF" at bounding box center [293, 78] width 105 height 15
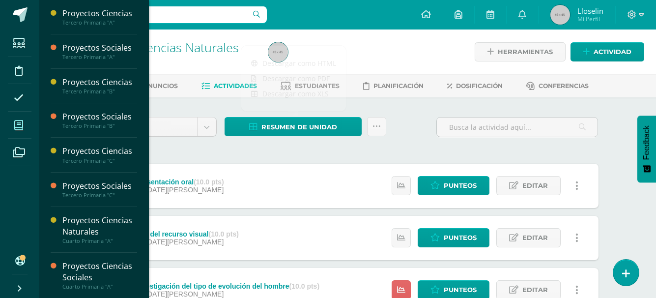
click at [19, 126] on icon at bounding box center [18, 125] width 9 height 10
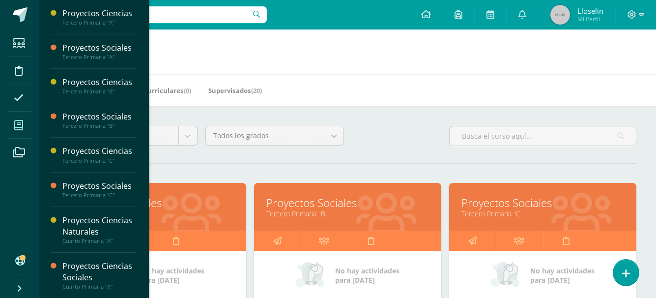
click at [168, 206] on link "Proyectos Sociales" at bounding box center [152, 202] width 163 height 15
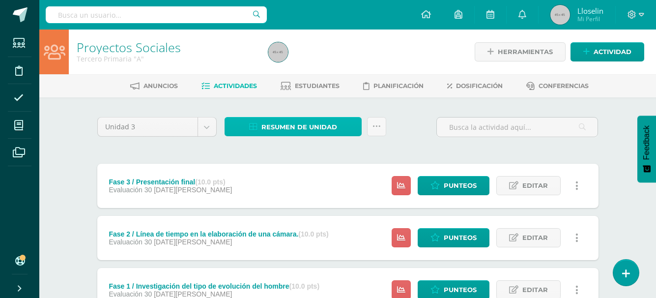
click at [281, 125] on span "Resumen de unidad" at bounding box center [299, 127] width 76 height 18
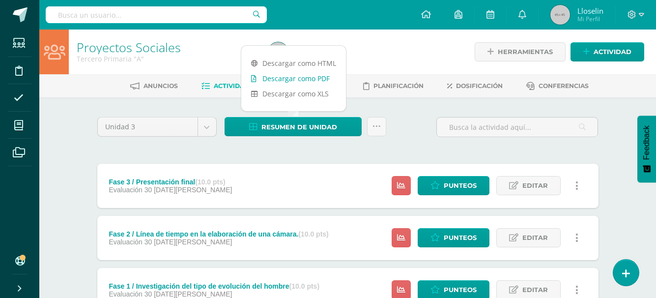
click at [299, 79] on link "Descargar como PDF" at bounding box center [293, 78] width 105 height 15
